Goal: Information Seeking & Learning: Learn about a topic

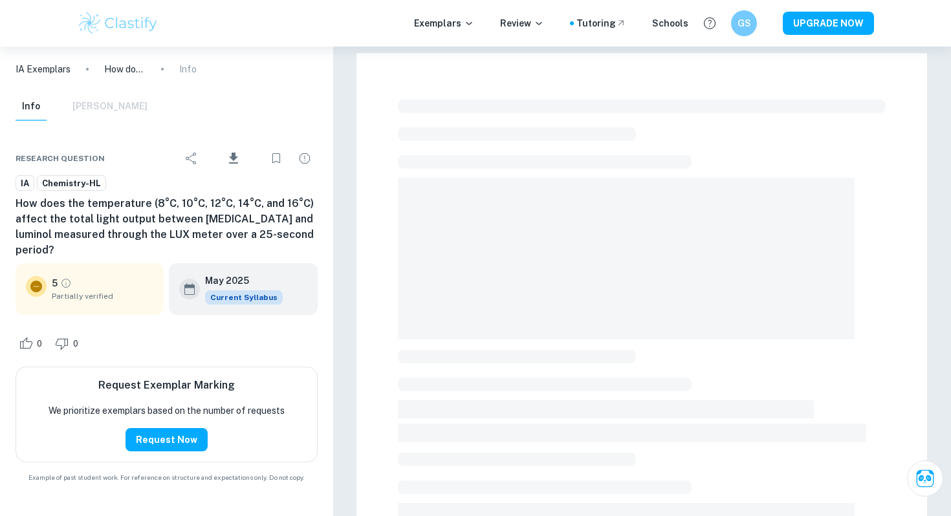
scroll to position [12, 0]
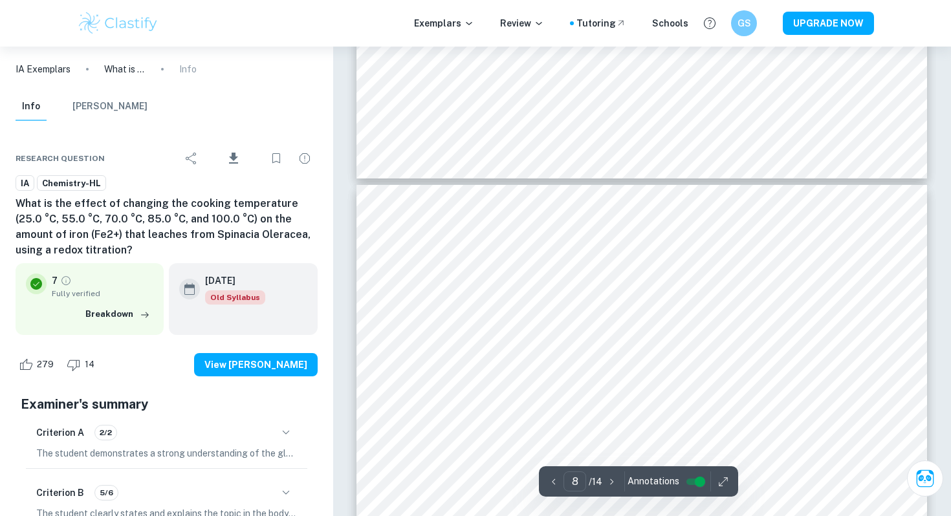
scroll to position [5274, 0]
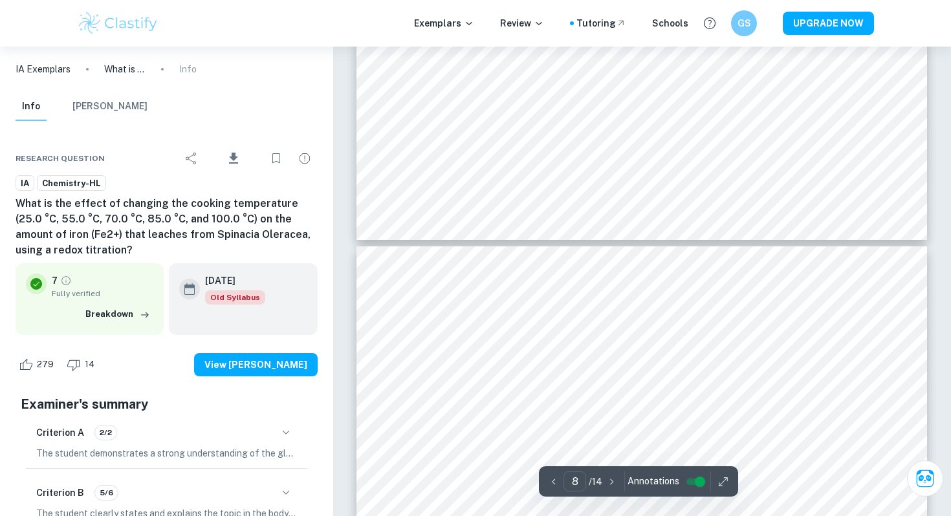
type input "7"
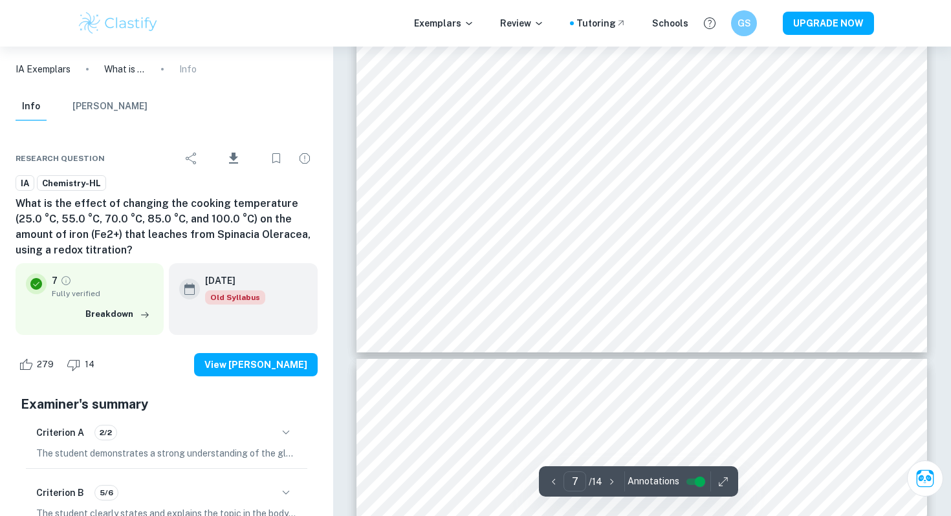
scroll to position [5099, 0]
